Goal: Task Accomplishment & Management: Manage account settings

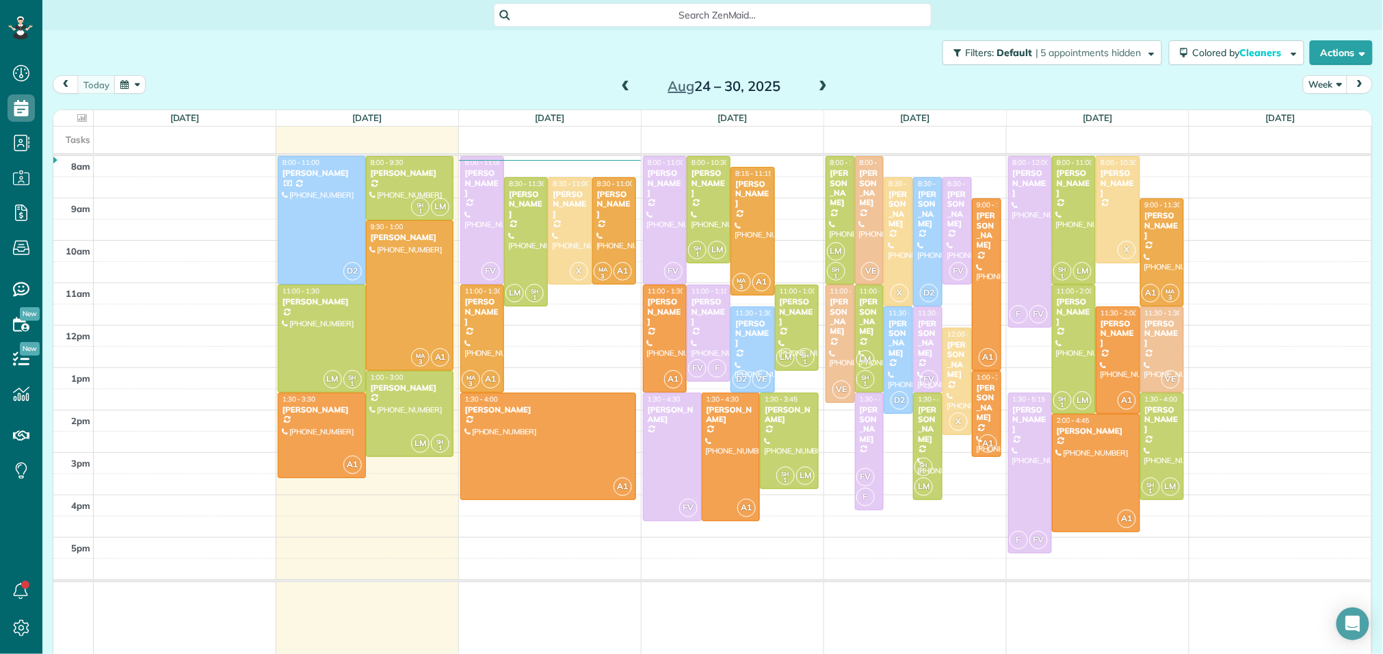
scroll to position [5, 5]
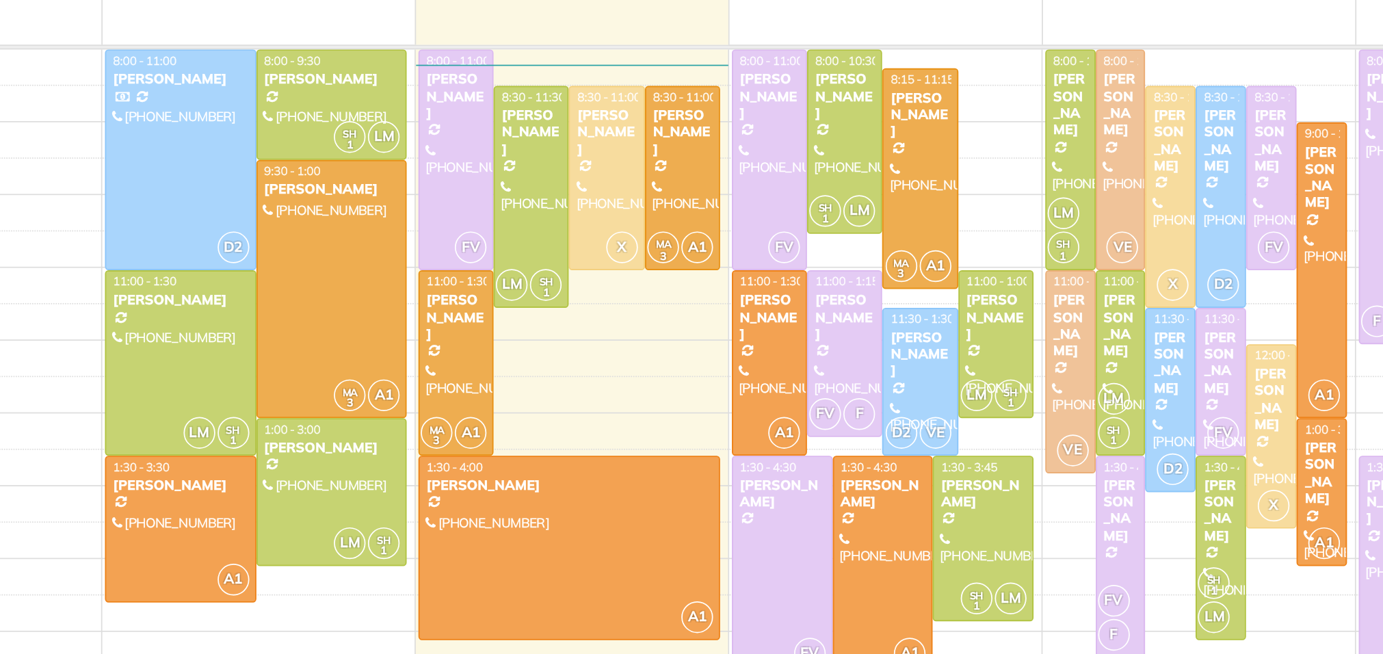
scroll to position [18, 0]
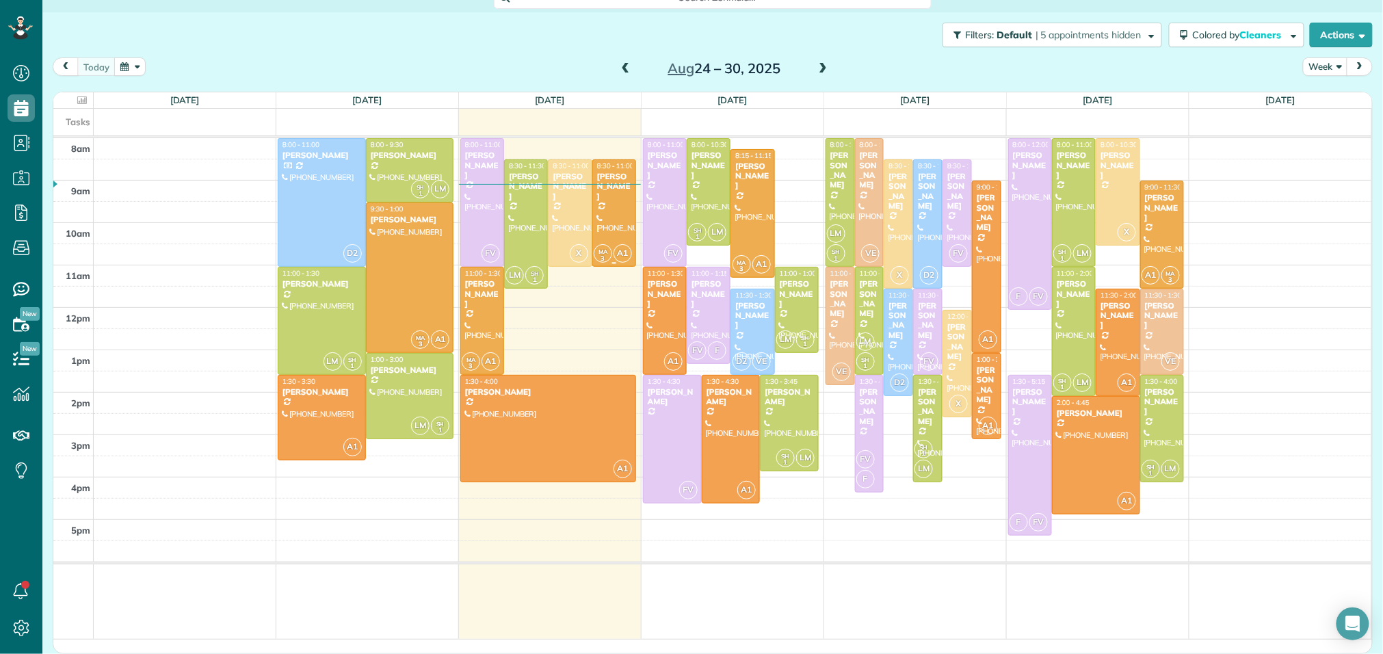
click at [609, 213] on div at bounding box center [614, 213] width 42 height 106
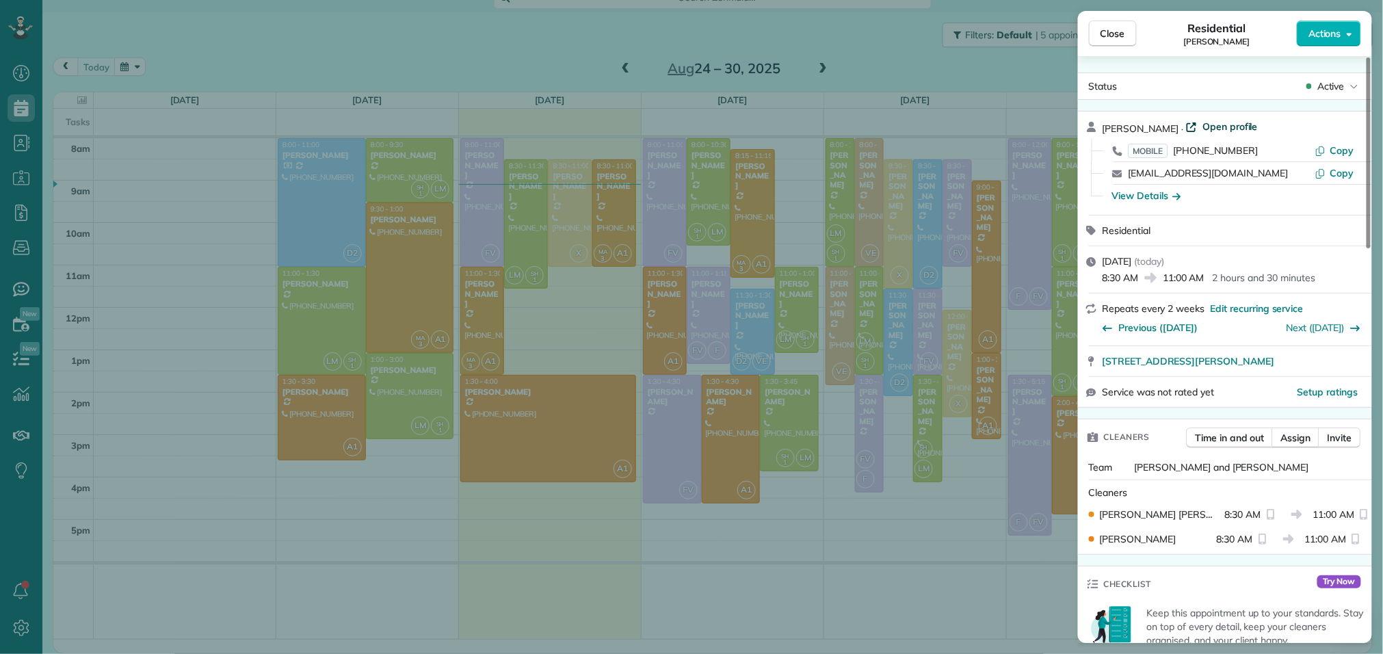
click at [1215, 125] on span "Open profile" at bounding box center [1229, 127] width 55 height 14
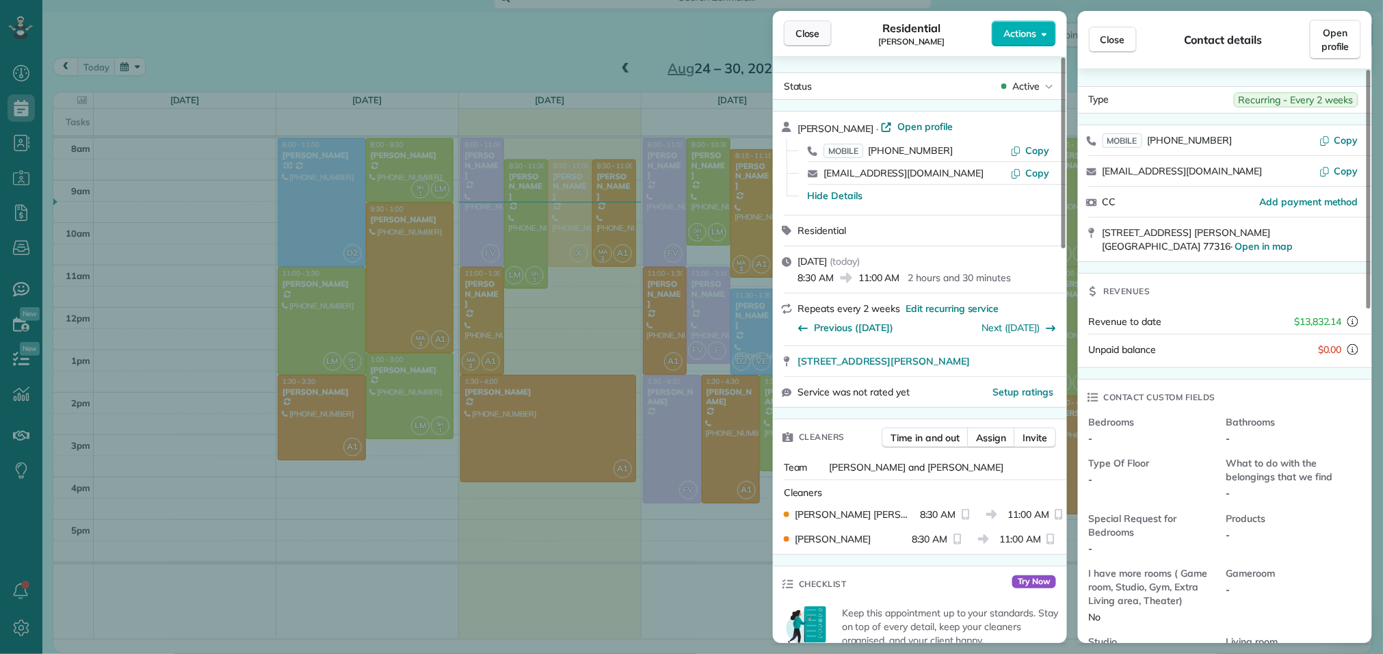
click at [824, 34] on button "Close" at bounding box center [808, 34] width 48 height 26
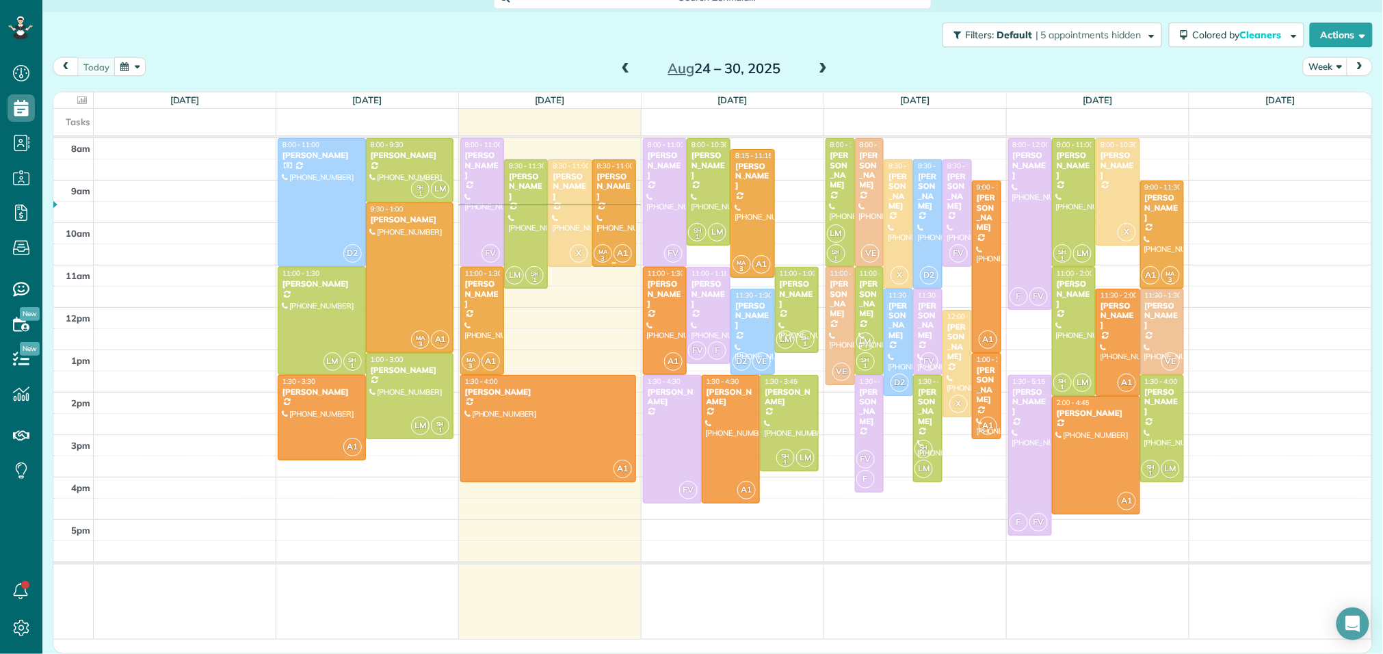
click at [619, 199] on div at bounding box center [614, 213] width 42 height 106
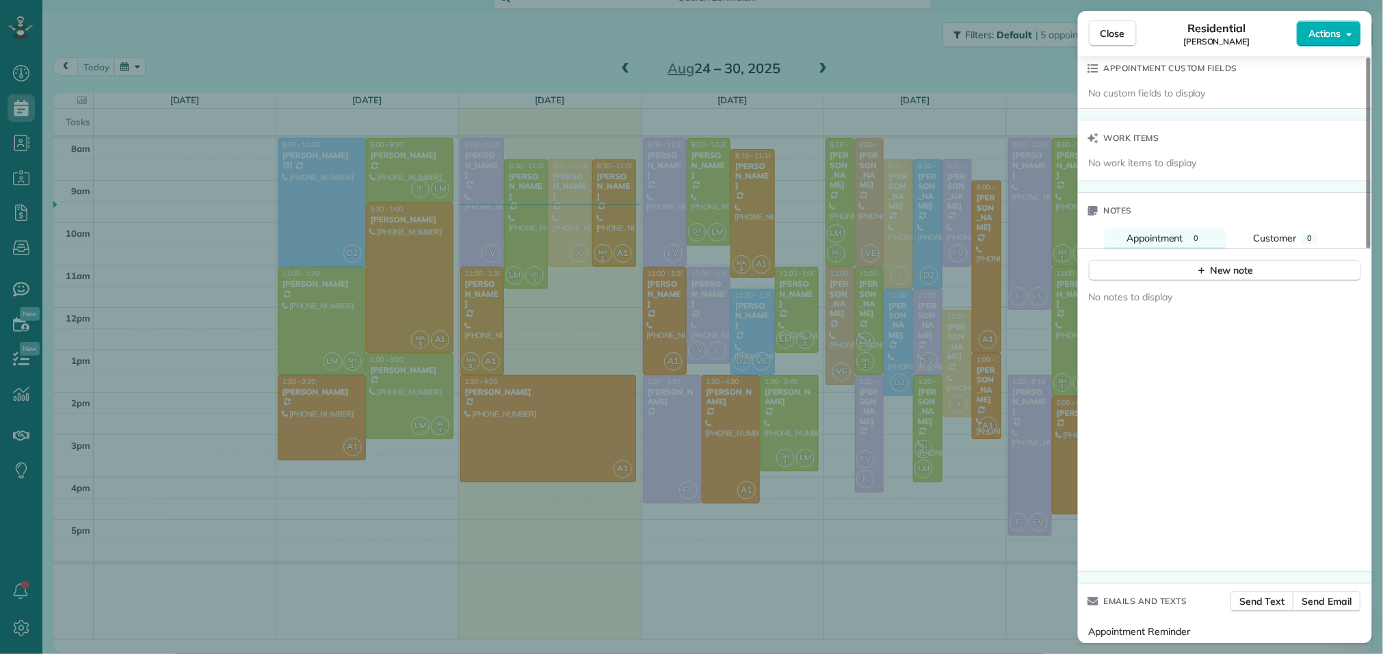
scroll to position [1041, 0]
click at [1265, 278] on button "New note" at bounding box center [1225, 266] width 272 height 21
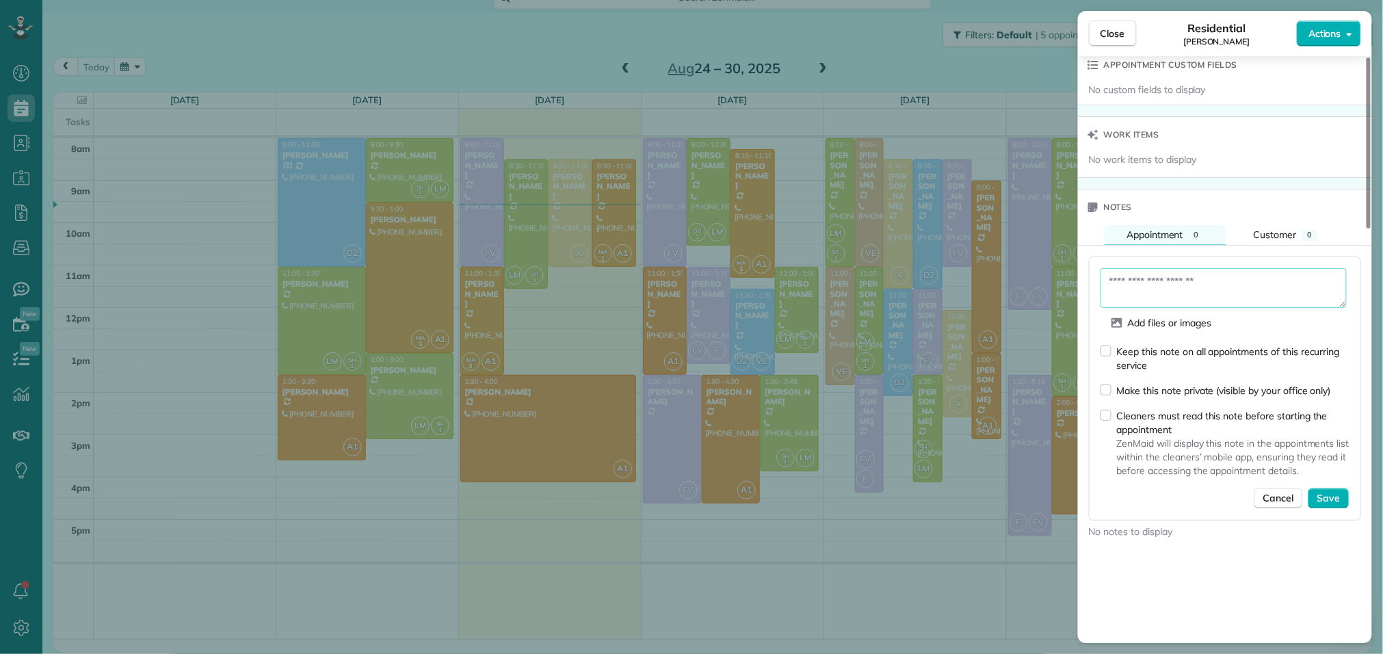
click at [1183, 308] on textarea at bounding box center [1223, 288] width 246 height 40
type textarea "*********"
click at [1110, 372] on div "Keep this note on all appointments of this recurring service" at bounding box center [1224, 359] width 249 height 28
click at [1336, 506] on span "Save" at bounding box center [1328, 499] width 23 height 14
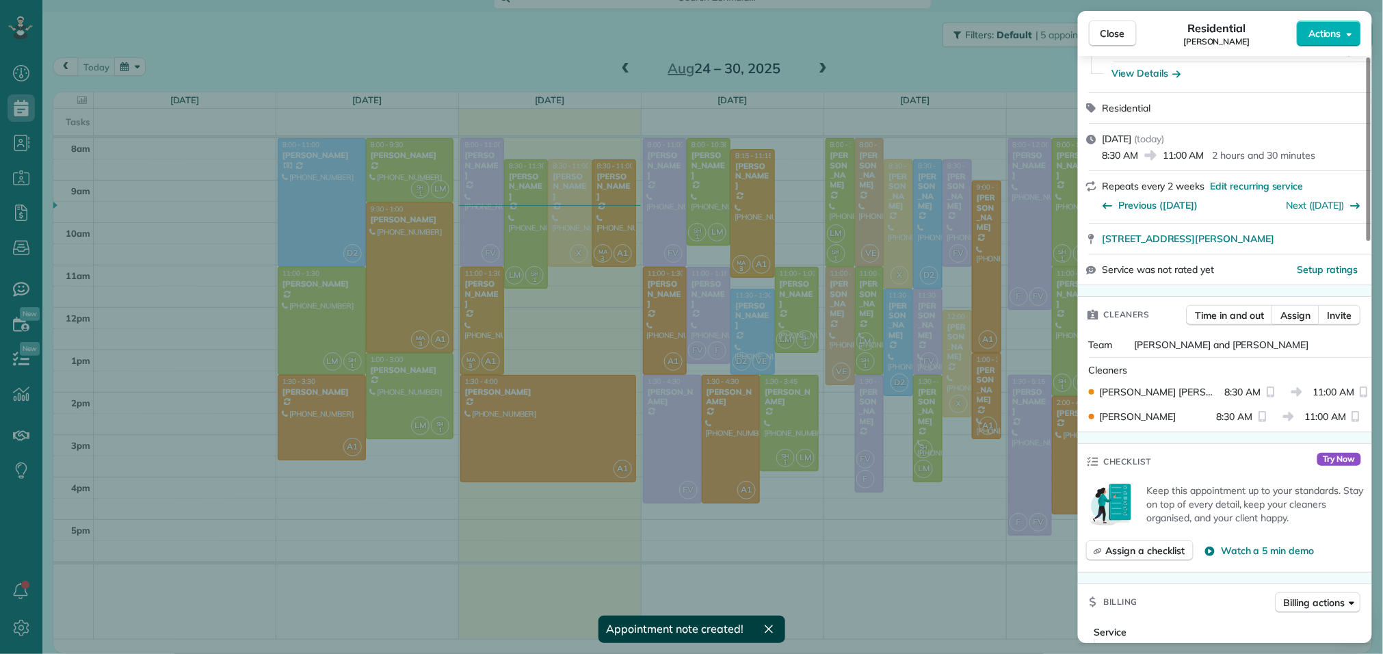
scroll to position [0, 0]
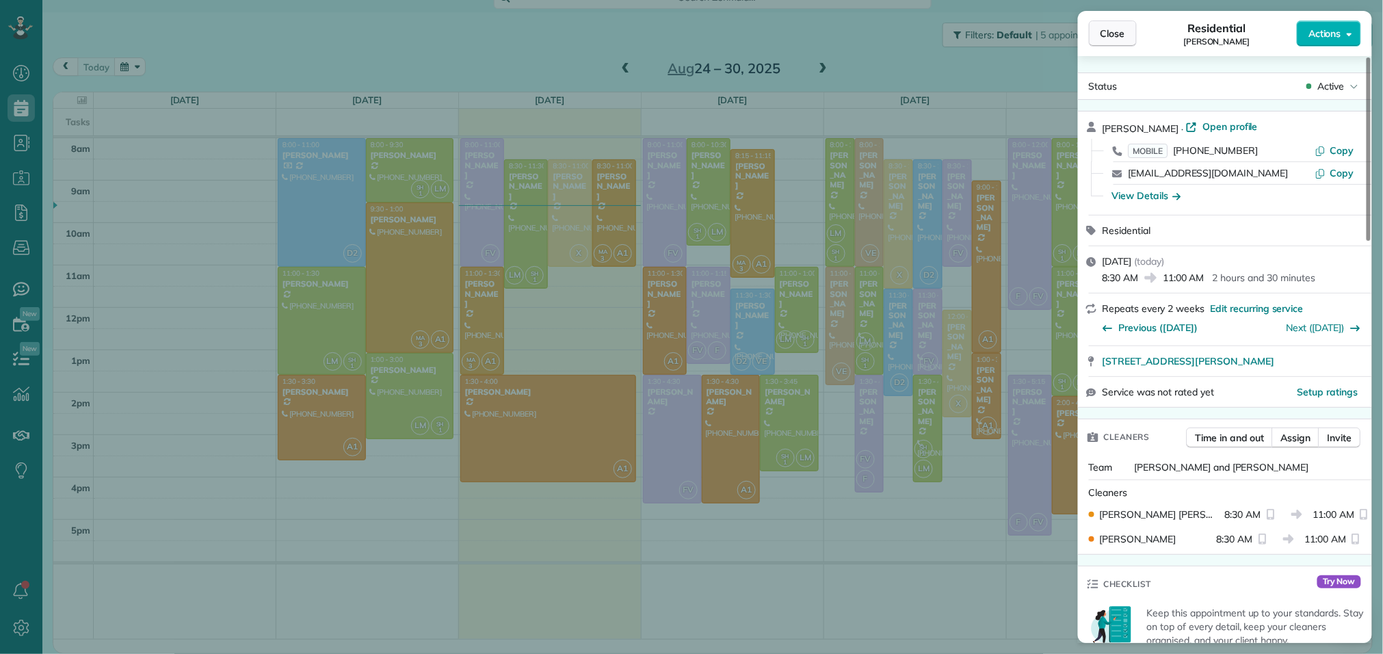
click at [1120, 34] on span "Close" at bounding box center [1112, 34] width 25 height 14
